Goal: Transaction & Acquisition: Book appointment/travel/reservation

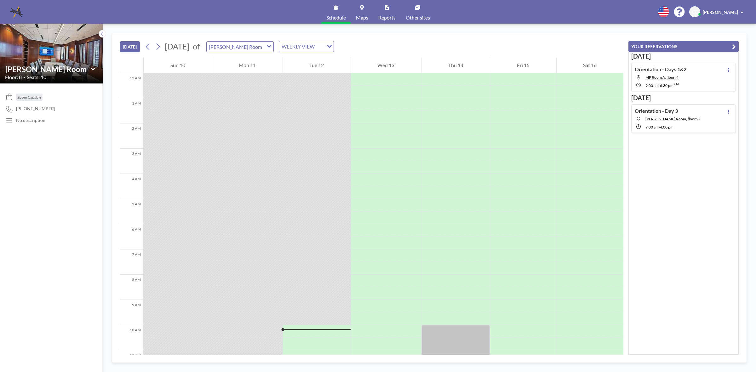
scroll to position [239, 0]
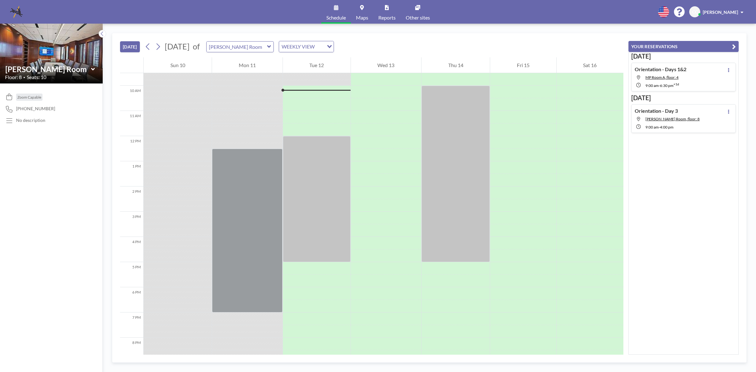
click at [271, 43] on icon at bounding box center [269, 46] width 4 height 6
type input "[GEOGRAPHIC_DATA]"
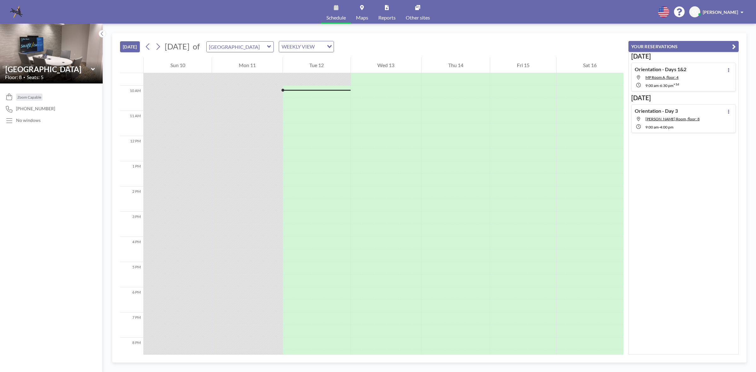
click at [271, 48] on icon at bounding box center [269, 46] width 4 height 6
type input "[GEOGRAPHIC_DATA]"
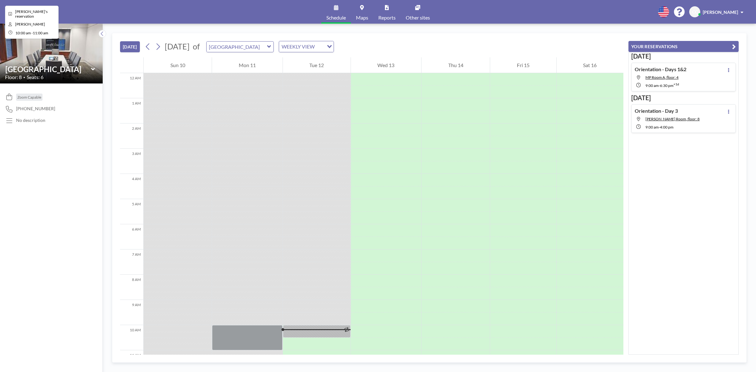
scroll to position [239, 0]
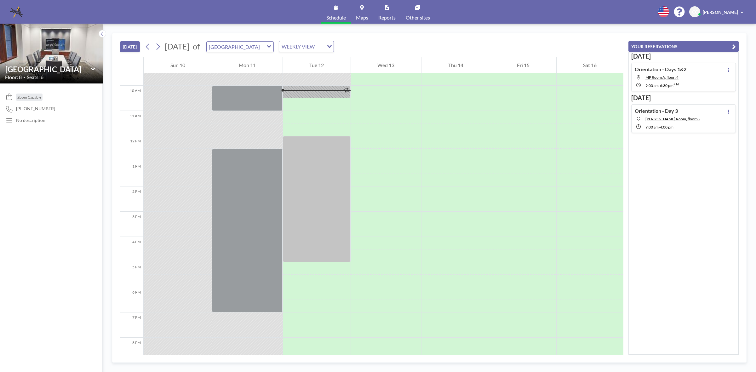
click at [274, 45] on div "[GEOGRAPHIC_DATA]" at bounding box center [240, 46] width 68 height 11
click at [271, 46] on icon at bounding box center [269, 46] width 4 height 3
type input "[GEOGRAPHIC_DATA]"
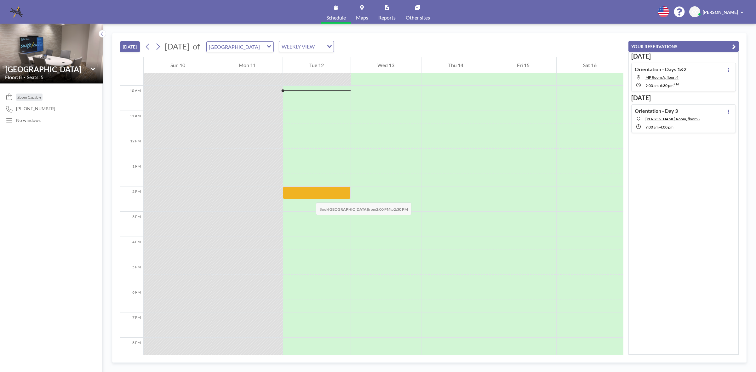
click at [309, 196] on div at bounding box center [317, 192] width 68 height 13
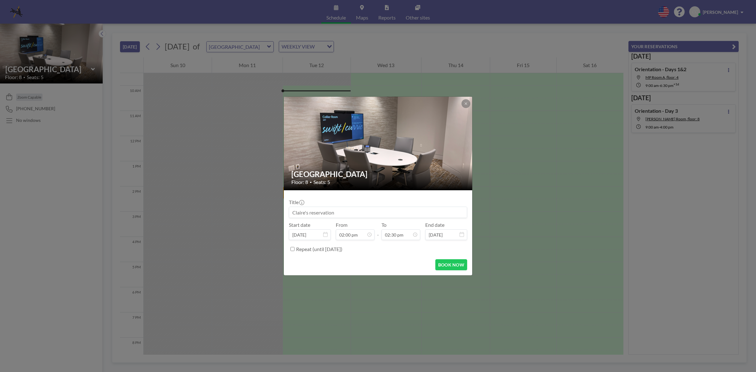
click at [309, 212] on input at bounding box center [378, 212] width 178 height 11
type input "[PERSON_NAME] - dr [PERSON_NAME]"
click at [446, 265] on button "BOOK NOW" at bounding box center [451, 264] width 32 height 11
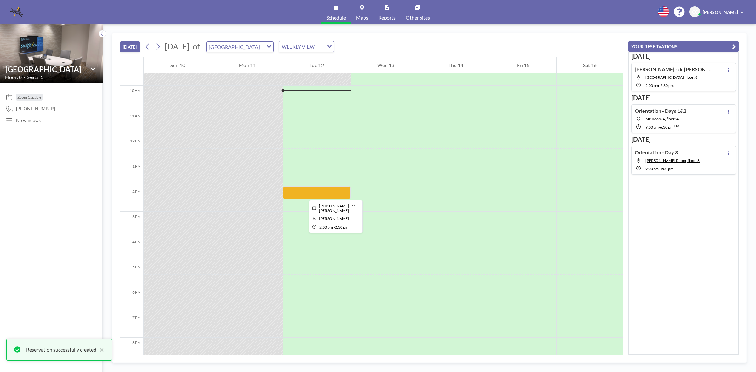
click at [304, 194] on div at bounding box center [317, 192] width 68 height 13
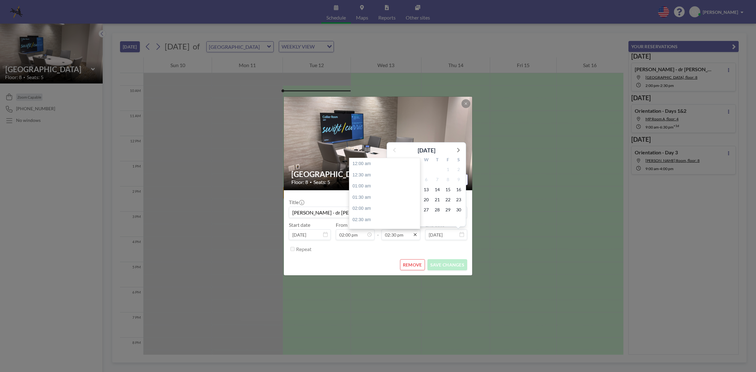
scroll to position [325, 0]
click at [413, 235] on icon at bounding box center [414, 234] width 5 height 5
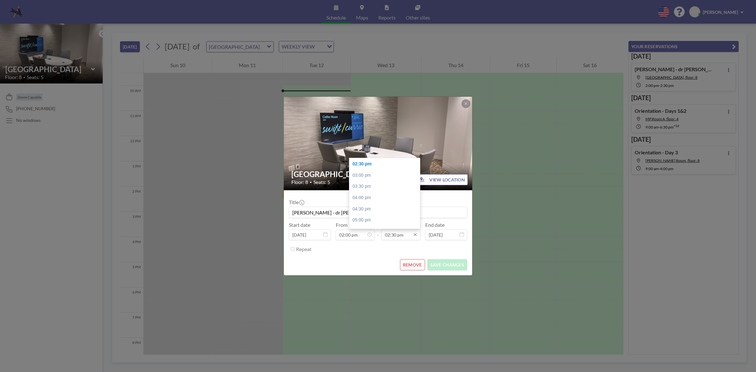
click at [396, 235] on input "02:30 pm" at bounding box center [400, 234] width 39 height 11
click at [377, 176] on div "03:00 pm" at bounding box center [386, 175] width 74 height 11
type input "03:00 pm"
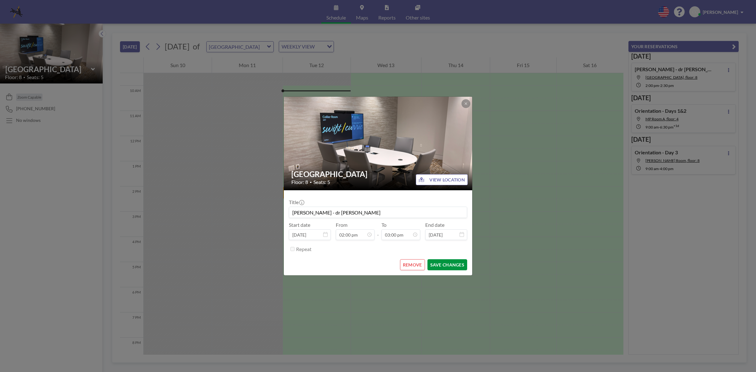
scroll to position [0, 0]
click at [442, 268] on button "SAVE CHANGES" at bounding box center [447, 264] width 40 height 11
